Goal: Contribute content

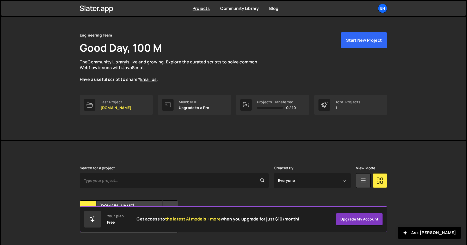
scroll to position [23, 0]
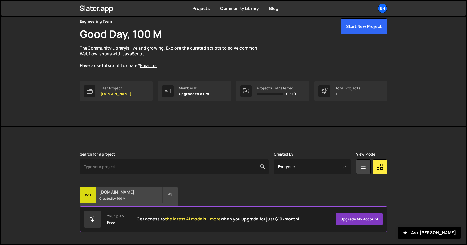
click at [133, 191] on h2 "[DOMAIN_NAME]" at bounding box center [130, 192] width 63 height 6
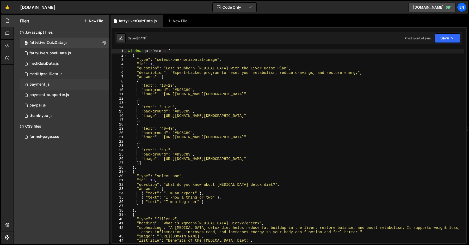
click at [41, 84] on div "payment.js" at bounding box center [39, 84] width 20 height 5
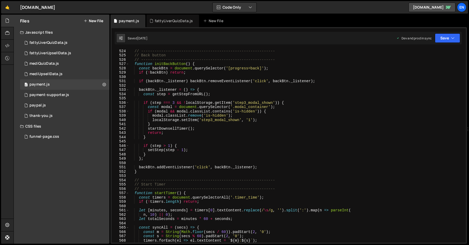
scroll to position [2279, 0]
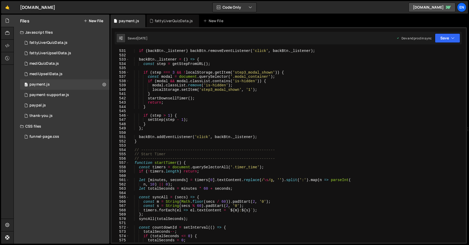
click at [163, 188] on div "if ( backBtn . _listener ) backBtn . removeEventListener ( 'click' , backBtn . …" at bounding box center [296, 150] width 335 height 202
click at [151, 185] on div "if ( backBtn . _listener ) backBtn . removeEventListener ( 'click' , backBtn . …" at bounding box center [296, 150] width 335 height 202
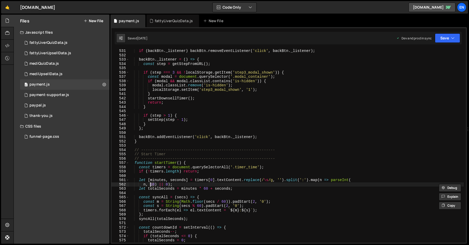
scroll to position [0, 1]
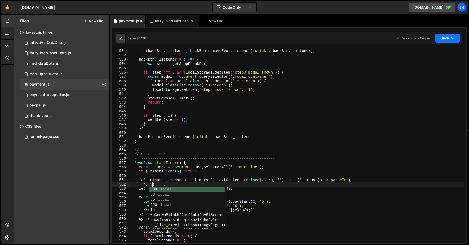
type textarea "n, 5) || 0);"
click at [448, 41] on button "Save" at bounding box center [447, 37] width 25 height 9
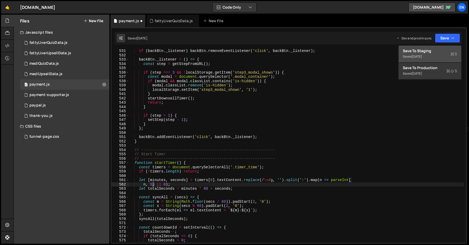
click at [432, 55] on div "Saved [DATE]" at bounding box center [430, 56] width 54 height 6
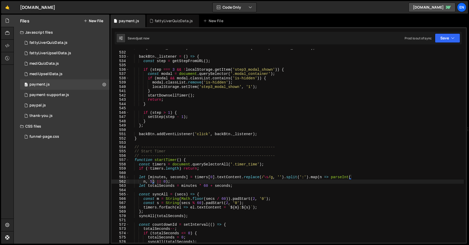
scroll to position [2284, 0]
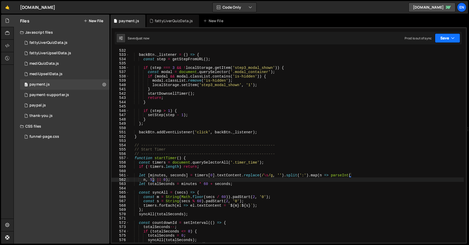
click at [445, 39] on button "Save" at bounding box center [447, 37] width 25 height 9
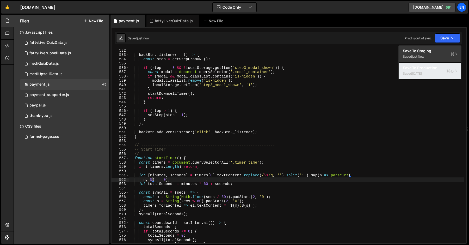
click at [409, 75] on div "Saved [DATE]" at bounding box center [430, 73] width 54 height 6
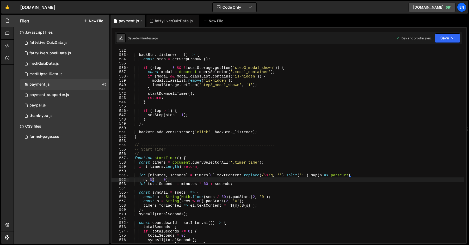
click at [140, 21] on icon at bounding box center [142, 20] width 4 height 5
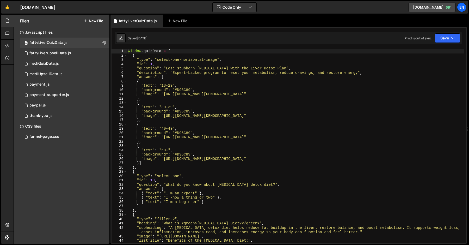
click at [197, 97] on div "window . quizData = [ { "type" : "select-one-horizontal-image" , "id" : 1 , "qu…" at bounding box center [295, 150] width 337 height 202
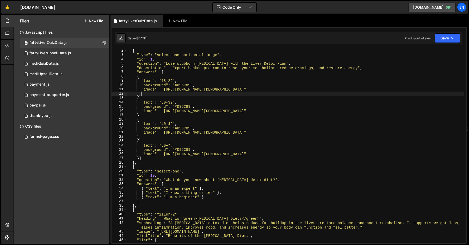
scroll to position [5, 0]
click at [196, 98] on div "{ "type" : "select-one-horizontal-image" , "id" : 1 , "question" : "Lose stubbo…" at bounding box center [295, 149] width 337 height 202
type textarea "{"
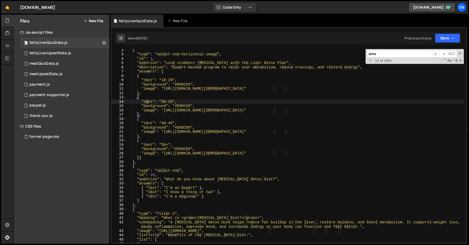
scroll to position [1395, 0]
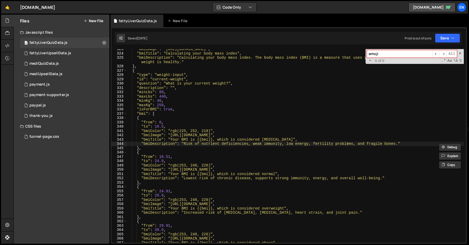
type input "emoji"
type textarea ""bmiDescription": "Risk of nutrient deficiencies, weak immunity, low energy, fe…"
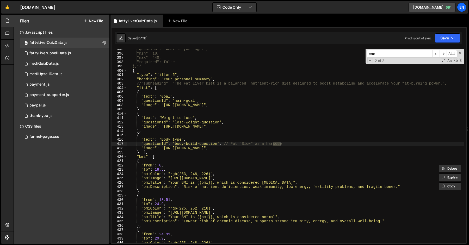
scroll to position [1202, 0]
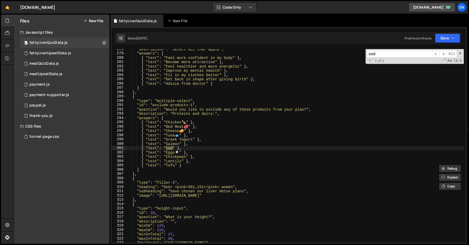
type input "cod"
click at [181, 159] on div ""description" : "Select all that apply" , "answers" : [ { "text" : "Feel more c…" at bounding box center [295, 148] width 337 height 202
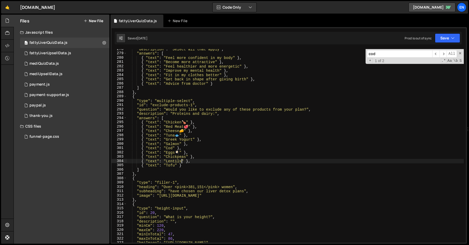
scroll to position [1199, 0]
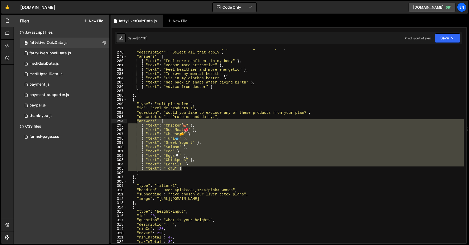
drag, startPoint x: 191, startPoint y: 167, endPoint x: 136, endPoint y: 123, distance: 70.9
click at [136, 123] on div ""question" : "What's the main reason why you want to get in shape?" , "descript…" at bounding box center [295, 147] width 337 height 202
click at [174, 165] on div ""question" : "What's the main reason why you want to get in shape?" , "descript…" at bounding box center [295, 145] width 337 height 193
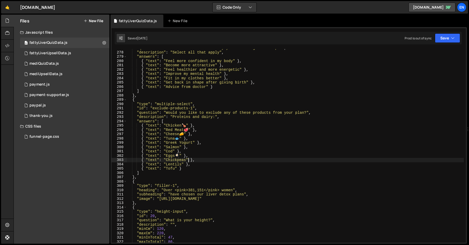
click at [188, 159] on div ""question" : "What's the main reason why you want to get in shape?" , "descript…" at bounding box center [295, 147] width 337 height 202
paste textarea "🫘"
click at [181, 162] on div ""question" : "What's the main reason why you want to get in shape?" , "descript…" at bounding box center [295, 147] width 337 height 202
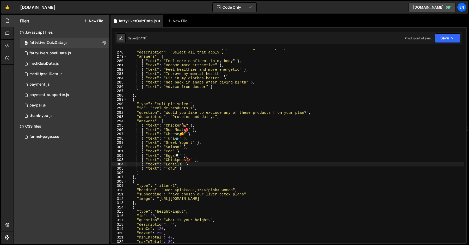
paste textarea "🫘"
click at [176, 166] on div ""question" : "What's the main reason why you want to get in shape?" , "descript…" at bounding box center [295, 147] width 337 height 202
paste textarea "⬜"
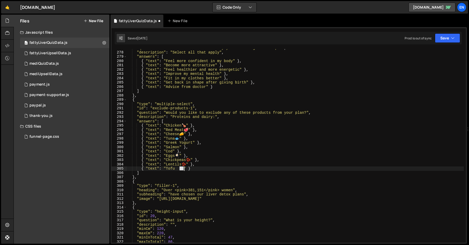
click at [193, 141] on div ""question" : "What's the main reason why you want to get in shape?" , "descript…" at bounding box center [295, 147] width 337 height 202
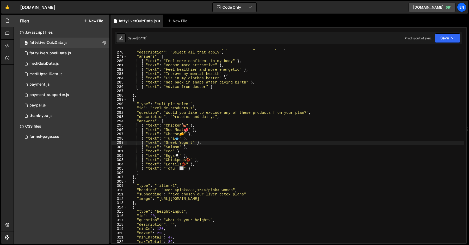
scroll to position [0, 4]
paste textarea "🥛"
click at [180, 139] on div ""question" : "What's the main reason why you want to get in shape?" , "descript…" at bounding box center [295, 147] width 337 height 202
click at [179, 148] on div ""question" : "What's the main reason why you want to get in shape?" , "descript…" at bounding box center [295, 147] width 337 height 202
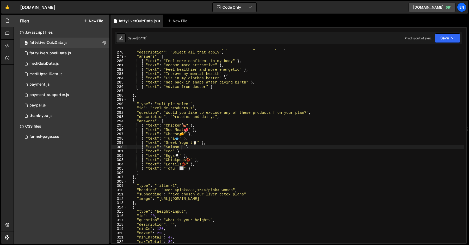
scroll to position [0, 4]
paste textarea "🐟"
click at [173, 149] on div ""question" : "What's the main reason why you want to get in shape?" , "descript…" at bounding box center [295, 147] width 337 height 202
paste textarea "🐟"
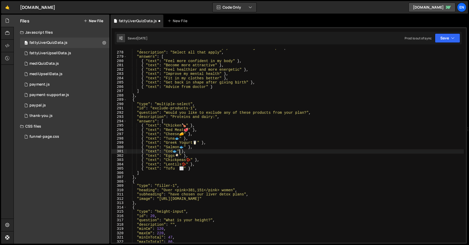
click at [154, 163] on div ""question" : "What's the main reason why you want to get in shape?" , "descript…" at bounding box center [295, 147] width 337 height 202
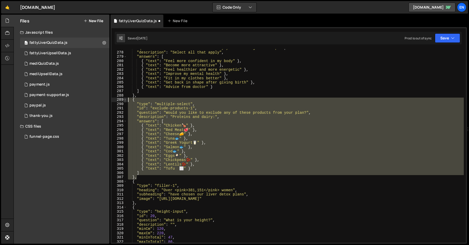
drag, startPoint x: 139, startPoint y: 177, endPoint x: 126, endPoint y: 99, distance: 79.3
click at [126, 99] on div "{ "text": "Lentils 🫘" }, 277 278 279 280 281 282 283 284 285 286 287 288 289 29…" at bounding box center [289, 145] width 354 height 193
click at [146, 179] on div ""question" : "What's the main reason why you want to get in shape?" , "descript…" at bounding box center [295, 145] width 337 height 193
type textarea "},"
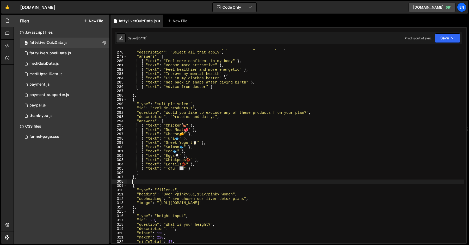
scroll to position [0, 0]
paste textarea "}"
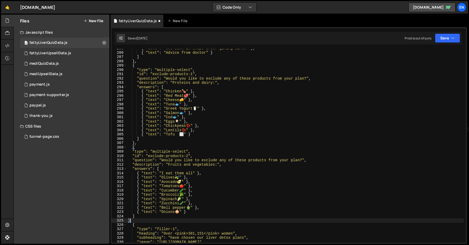
scroll to position [1235, 0]
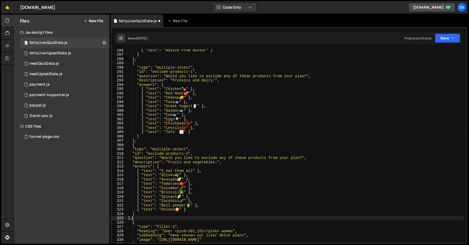
type textarea "},"
paste textarea "}"
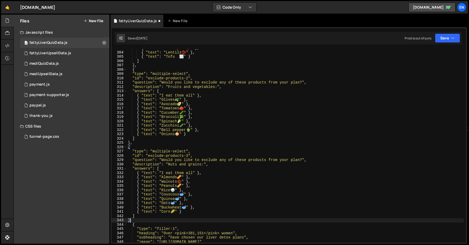
scroll to position [1322, 0]
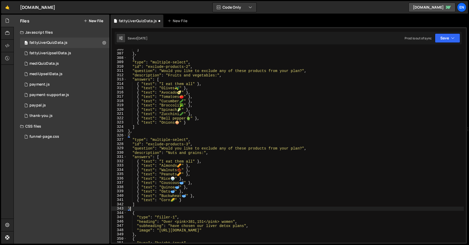
type textarea "},"
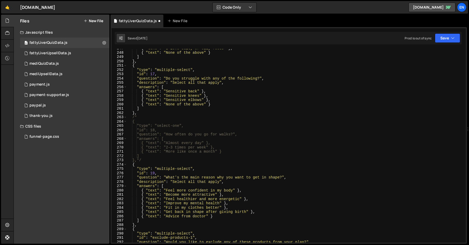
scroll to position [952, 0]
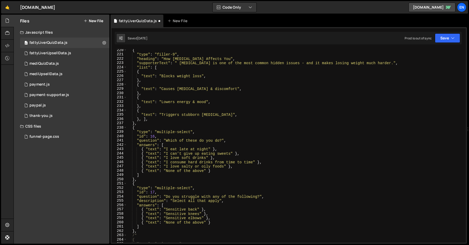
click at [448, 44] on div "Saved [DATE] Prod is out of sync Upgrade to Edit Save Save to Staging S Saved […" at bounding box center [288, 38] width 347 height 13
click at [446, 41] on button "Save" at bounding box center [447, 37] width 25 height 9
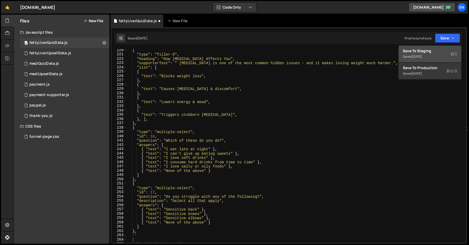
click at [412, 52] on div "Save to Staging S" at bounding box center [430, 50] width 54 height 5
